Goal: Transaction & Acquisition: Download file/media

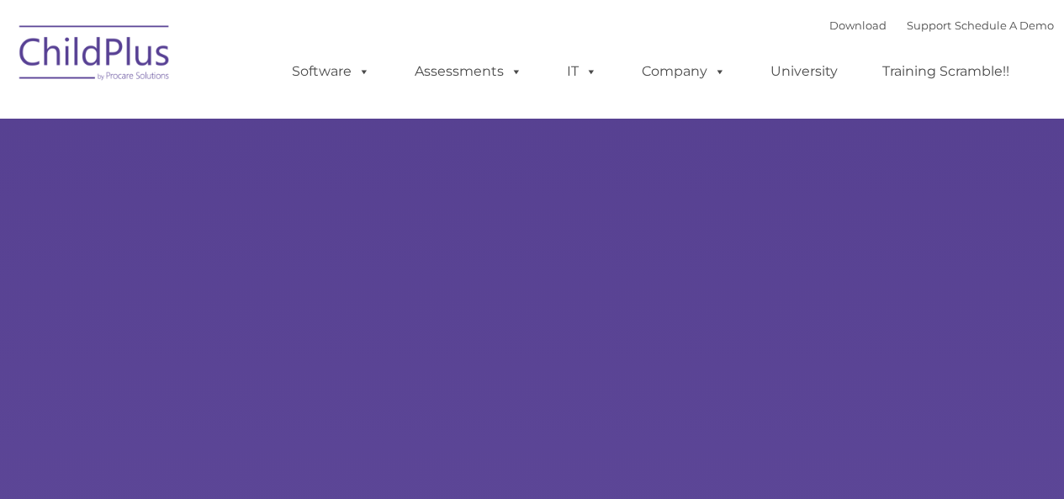
type input ""
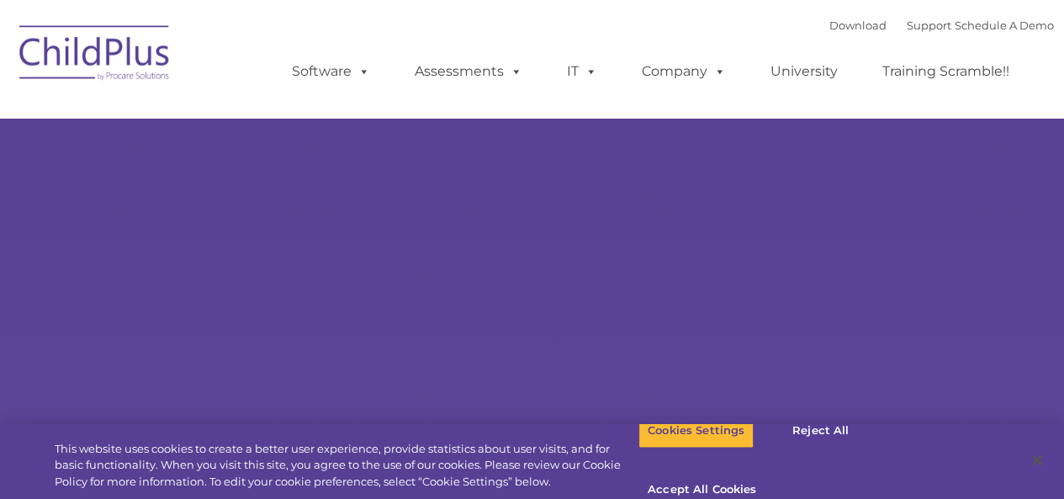
select select "MEDIUM"
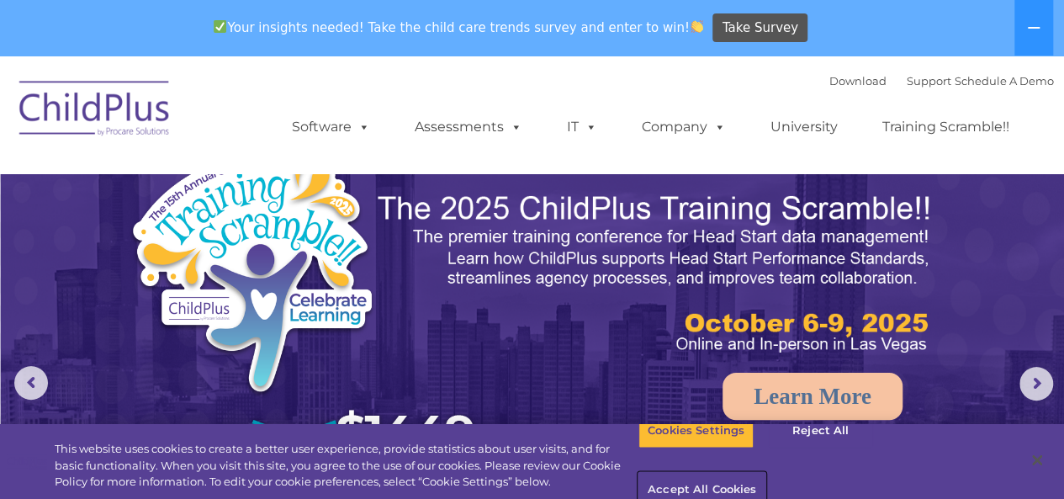
click at [765, 473] on button "Accept All Cookies" at bounding box center [701, 490] width 127 height 35
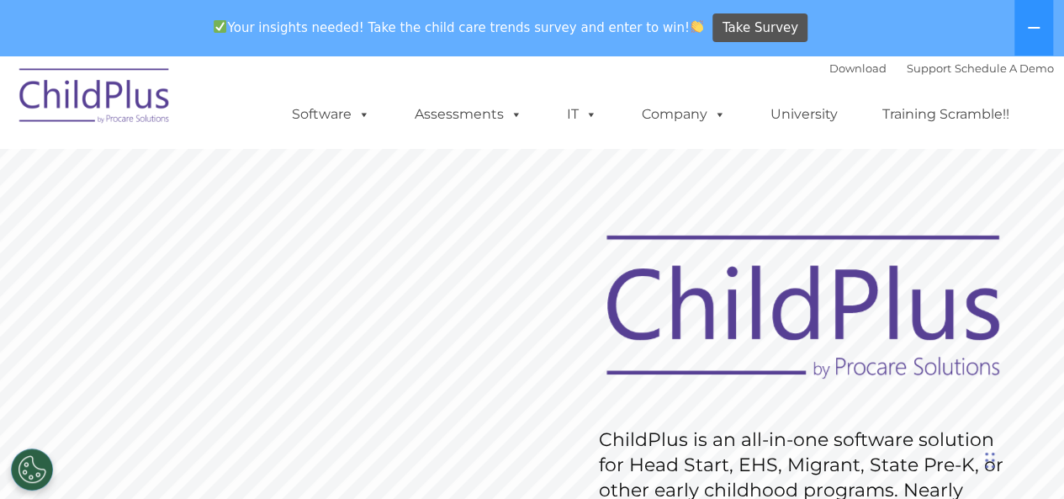
click at [718, 95] on ul "Software ChildPlus: The original and most widely-used Head Start data managemen…" at bounding box center [656, 114] width 796 height 67
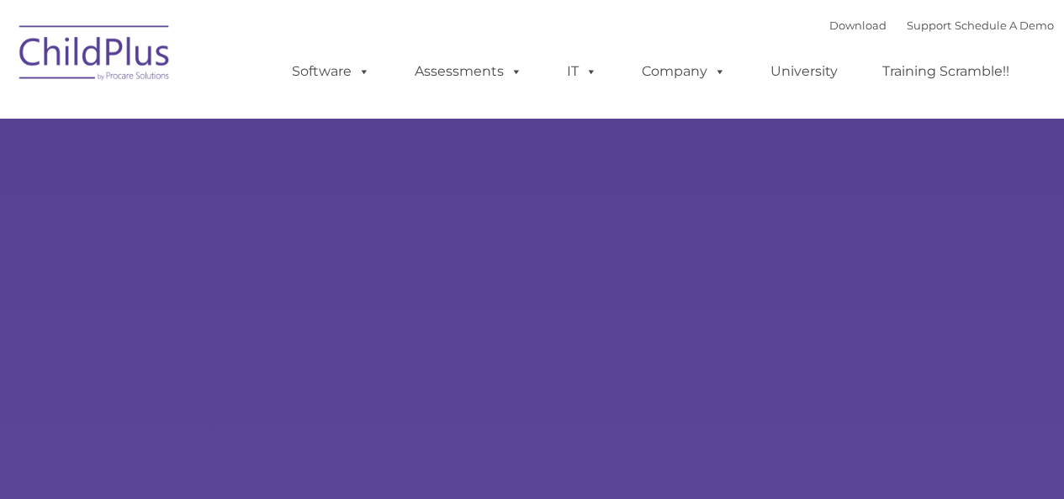
type input ""
select select "MEDIUM"
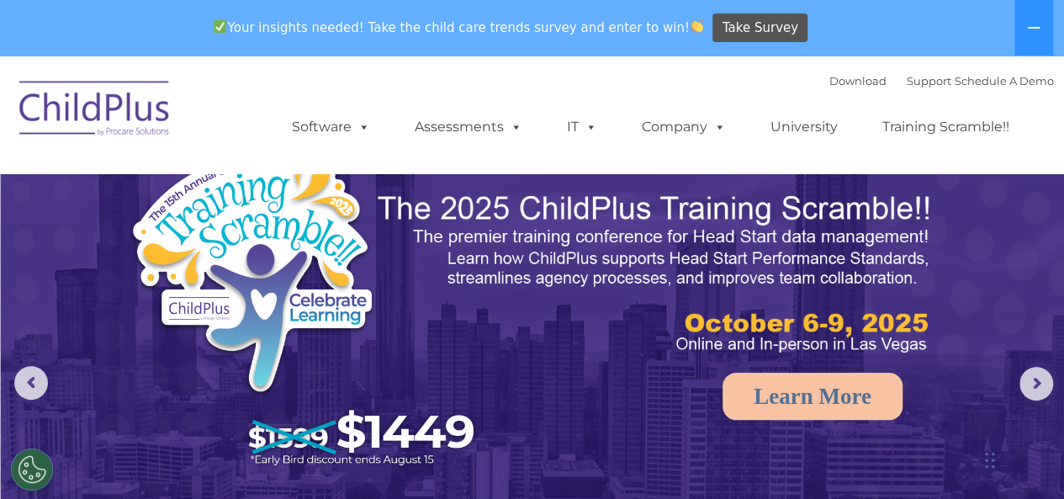
click at [830, 92] on div "Download Support | Schedule A Demo " at bounding box center [941, 80] width 225 height 25
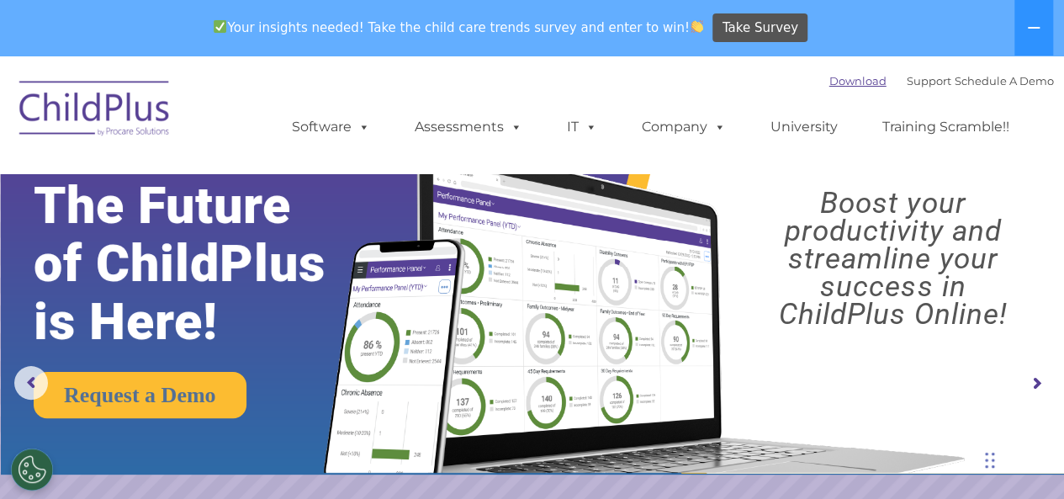
click at [829, 83] on link "Download" at bounding box center [857, 80] width 57 height 13
